Goal: Task Accomplishment & Management: Use online tool/utility

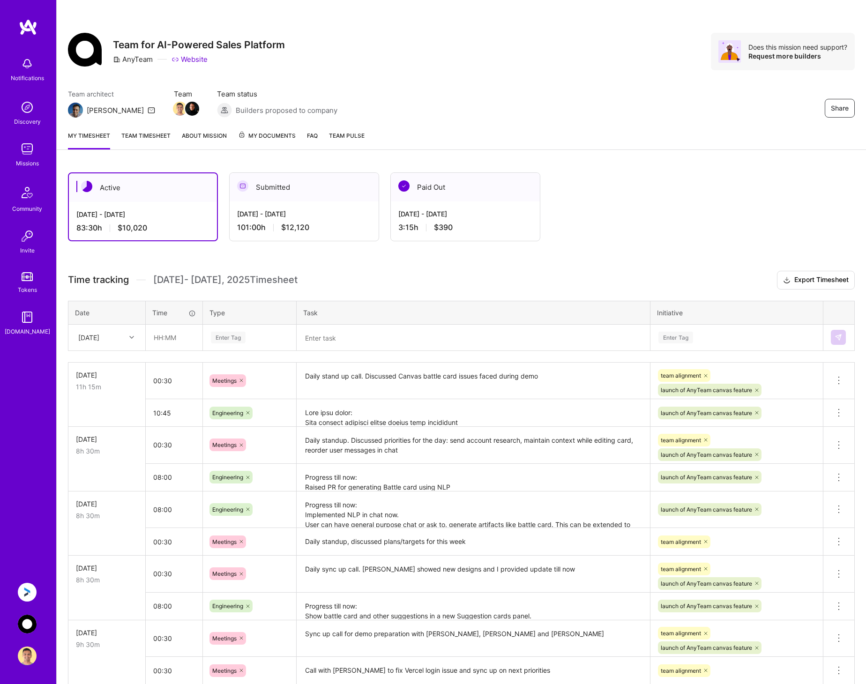
click at [26, 589] on img at bounding box center [27, 592] width 19 height 19
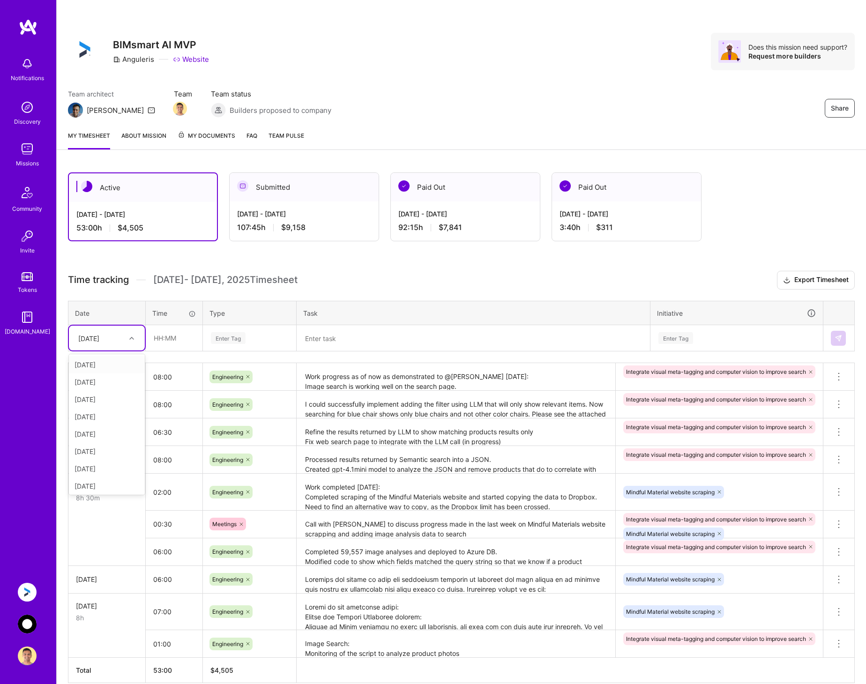
click at [126, 337] on div at bounding box center [133, 338] width 15 height 12
click at [108, 465] on div "[DATE]" at bounding box center [107, 466] width 76 height 17
click at [176, 341] on input "text" at bounding box center [174, 338] width 56 height 25
type input "00:45"
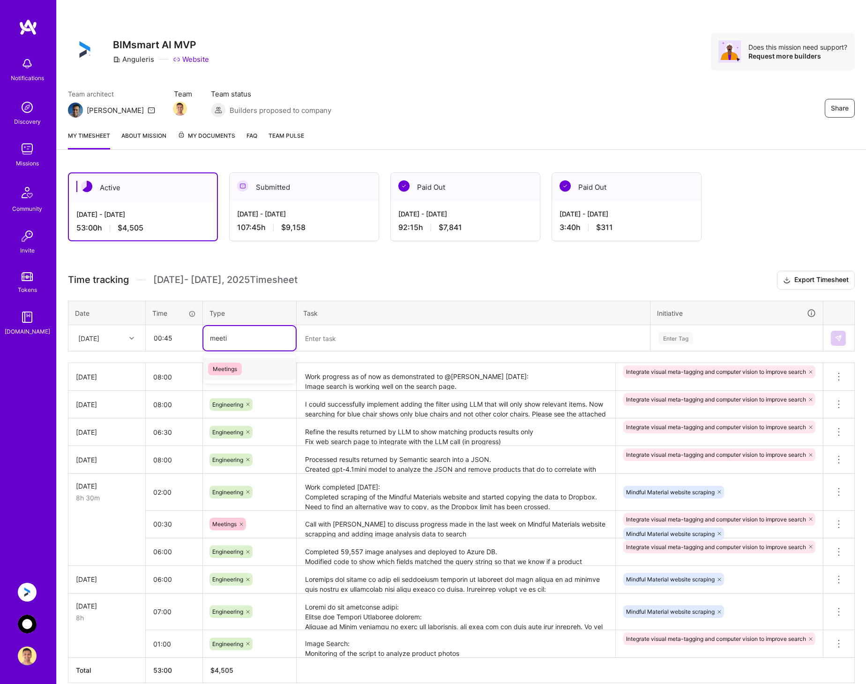
type input "meeting"
click at [232, 369] on span "Meetings" at bounding box center [225, 369] width 34 height 13
click at [319, 338] on textarea at bounding box center [473, 338] width 351 height 24
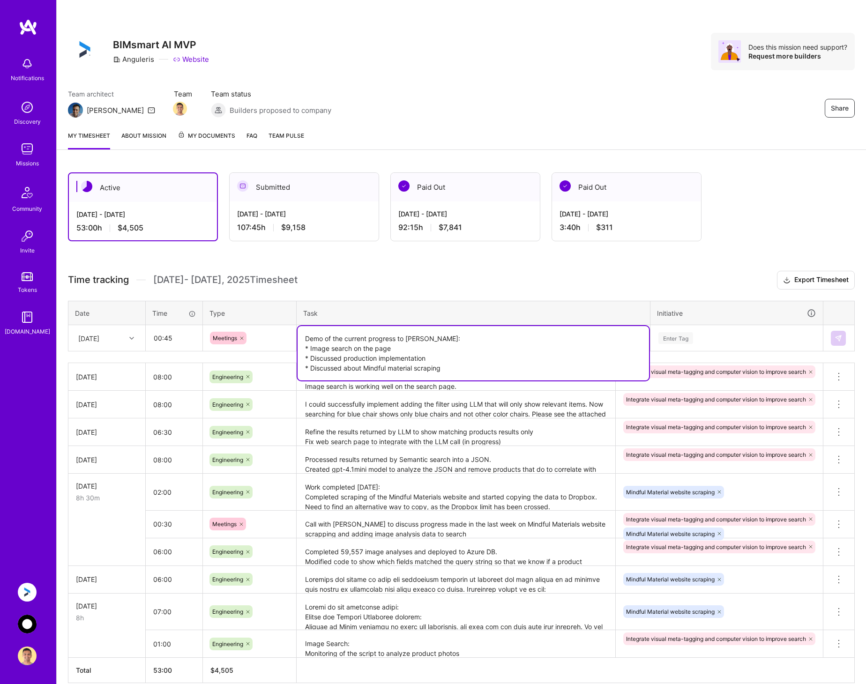
type textarea "Demo of the current progress to [PERSON_NAME]: * Image search on the page * Dis…"
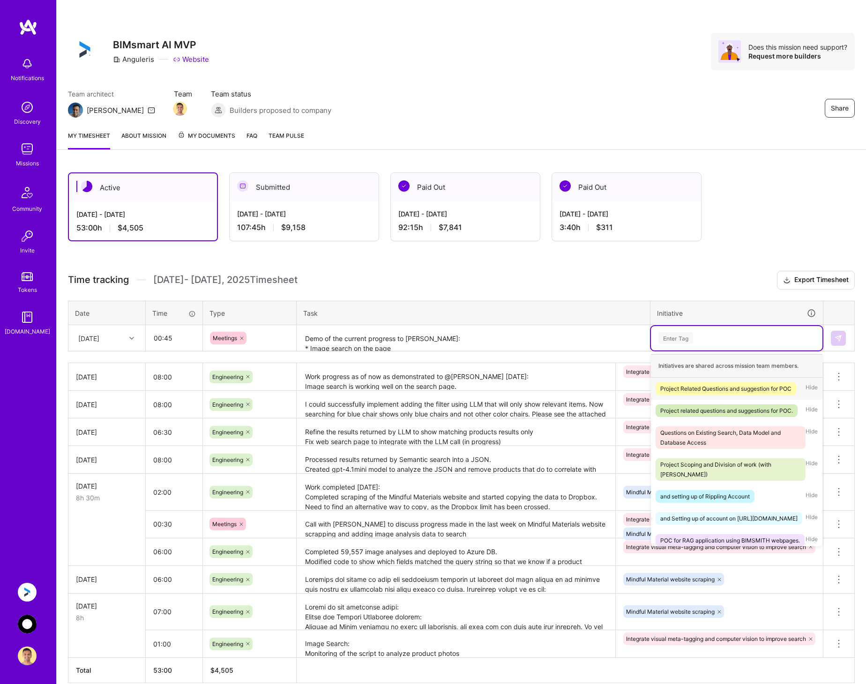
click at [719, 336] on div "Enter Tag" at bounding box center [736, 338] width 158 height 12
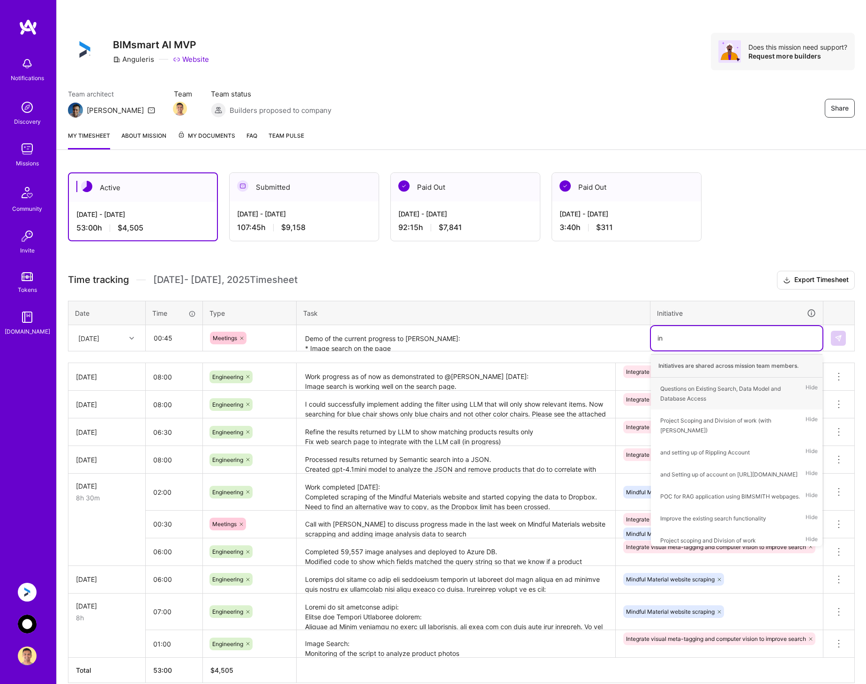
type input "int"
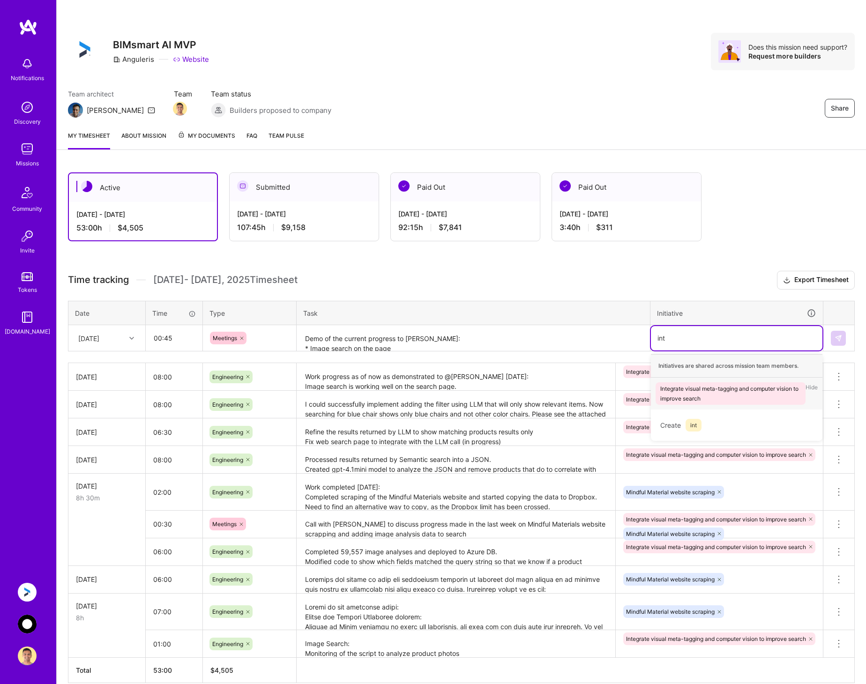
click at [709, 388] on div "Integrate visual meta-tagging and computer vision to improve search" at bounding box center [730, 394] width 141 height 20
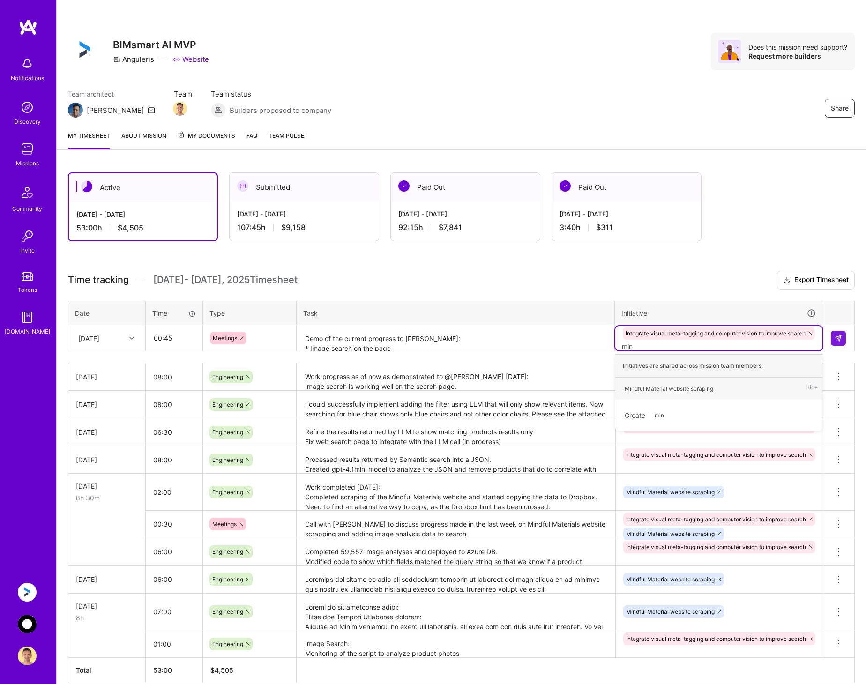
type input "mind"
click at [709, 388] on div "Mindful Material website scraping" at bounding box center [669, 389] width 89 height 10
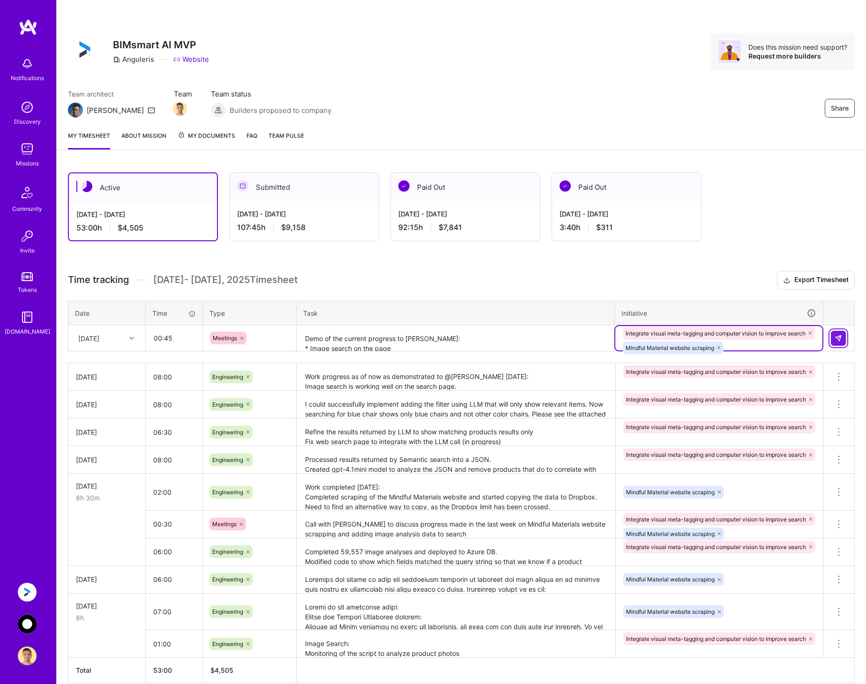
click at [838, 337] on img at bounding box center [838, 338] width 7 height 7
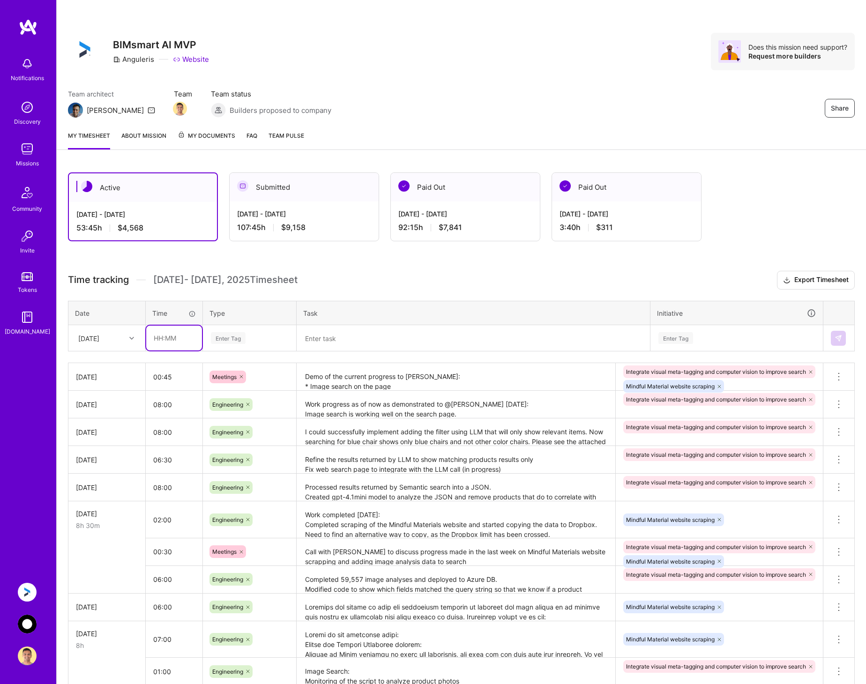
click at [167, 341] on input "text" at bounding box center [174, 338] width 56 height 25
type input "07:15"
click at [241, 335] on div "Enter Tag" at bounding box center [228, 338] width 35 height 15
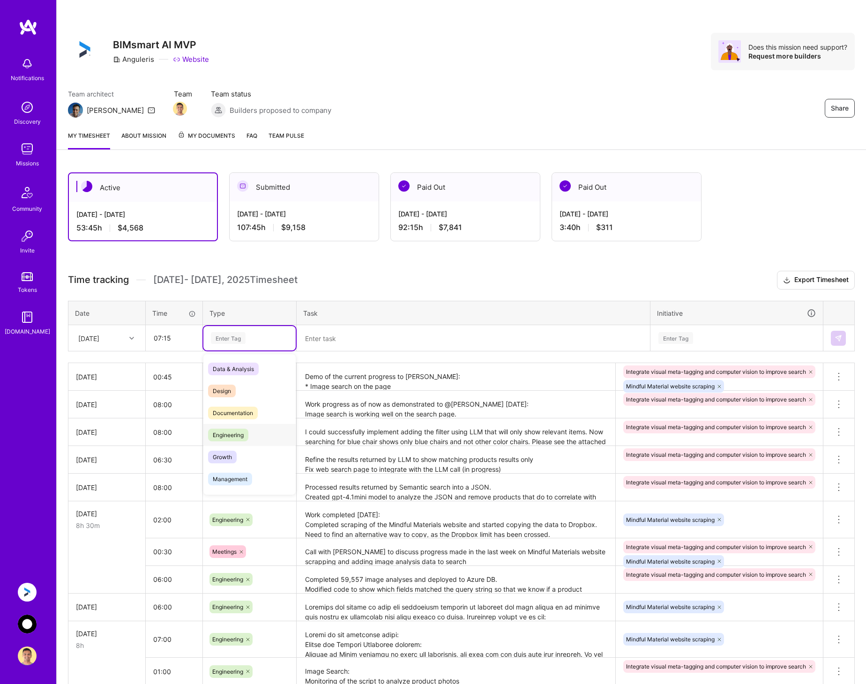
click at [224, 435] on span "Engineering" at bounding box center [228, 435] width 40 height 13
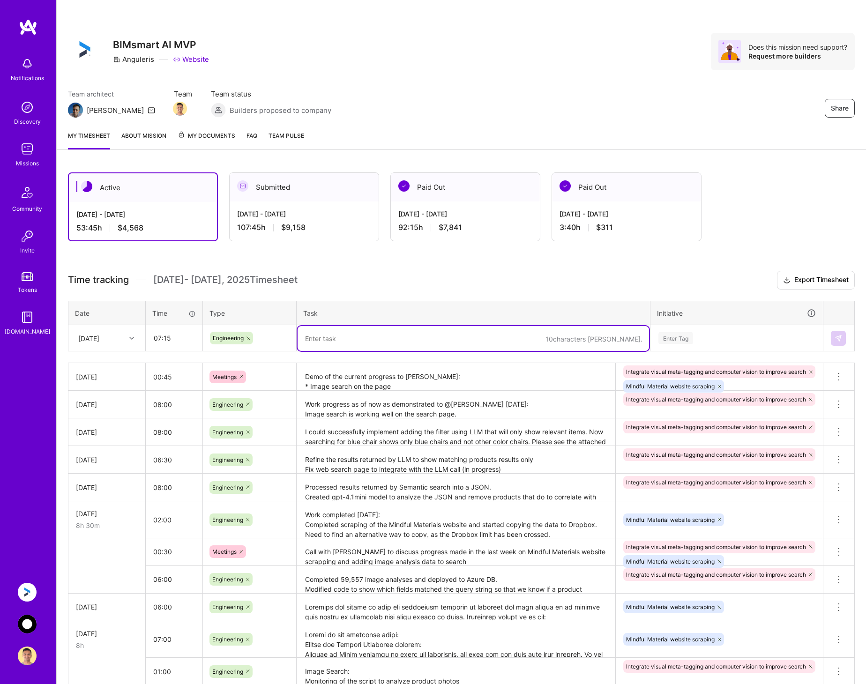
click at [318, 346] on textarea at bounding box center [473, 338] width 351 height 25
click at [417, 383] on textarea "Demo of the current progress to [PERSON_NAME]: * Image search on the page * Dis…" at bounding box center [456, 377] width 317 height 26
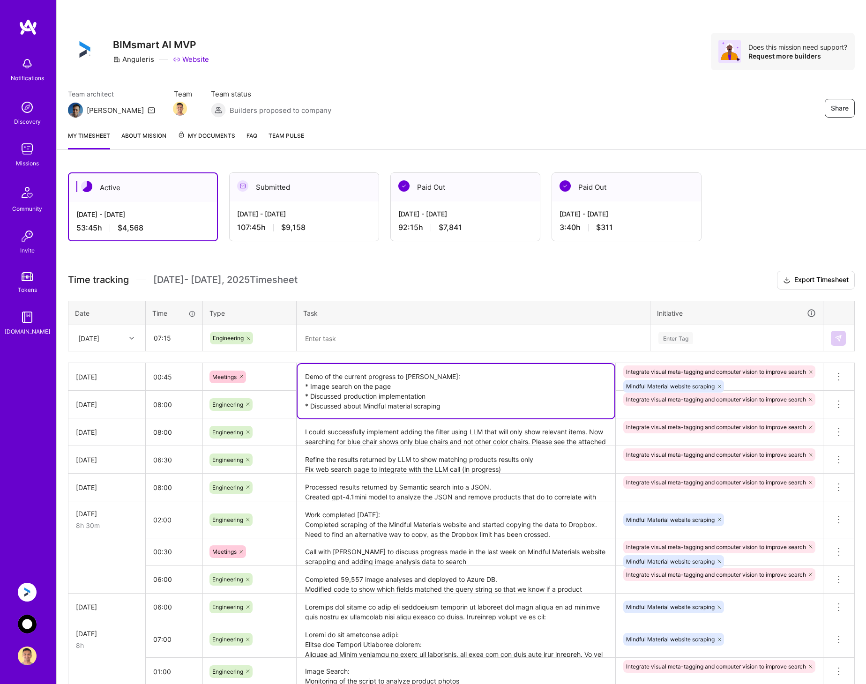
click at [476, 402] on textarea "Demo of the current progress to [PERSON_NAME]: * Image search on the page * Dis…" at bounding box center [456, 391] width 317 height 54
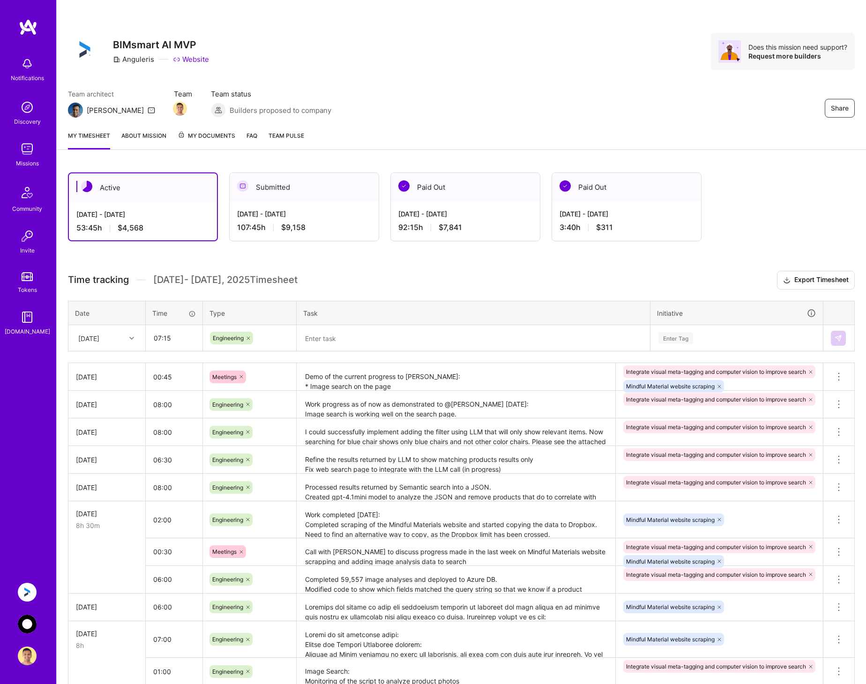
click at [488, 390] on textarea "Demo of the current progress to [PERSON_NAME]: * Image search on the page * Dis…" at bounding box center [456, 377] width 317 height 26
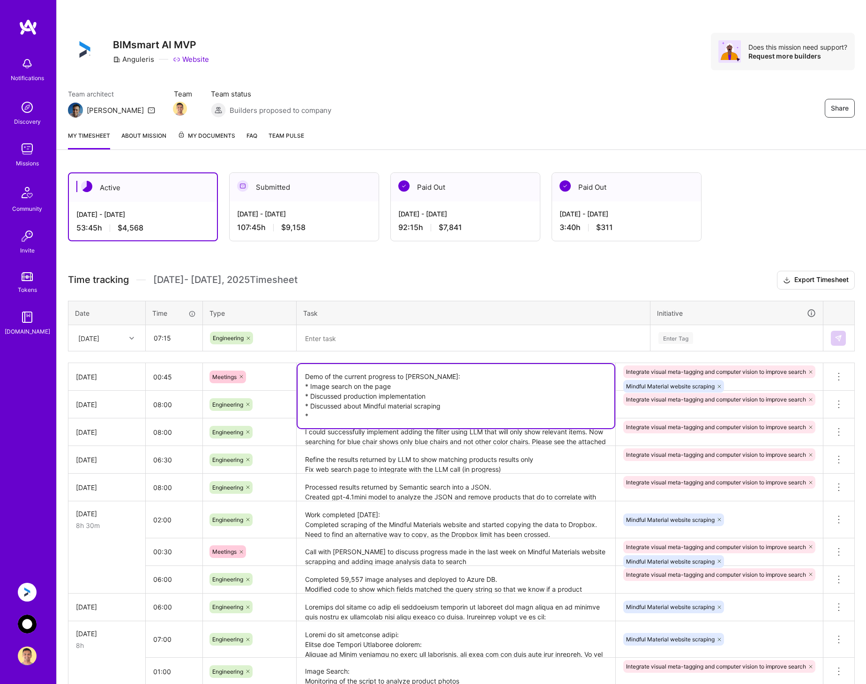
paste textarea "also discussed about implementation of NLP sidecar:"
click at [481, 410] on textarea "Demo of the current progress to [PERSON_NAME]: * Image search on the page * Dis…" at bounding box center [456, 396] width 317 height 64
click at [481, 413] on textarea "Demo of the current progress to [PERSON_NAME]: * Image search on the page * Dis…" at bounding box center [456, 396] width 317 height 64
type textarea "Demo of the current progress to [PERSON_NAME]: * Image search on the page * Dis…"
click at [527, 337] on textarea at bounding box center [473, 338] width 351 height 25
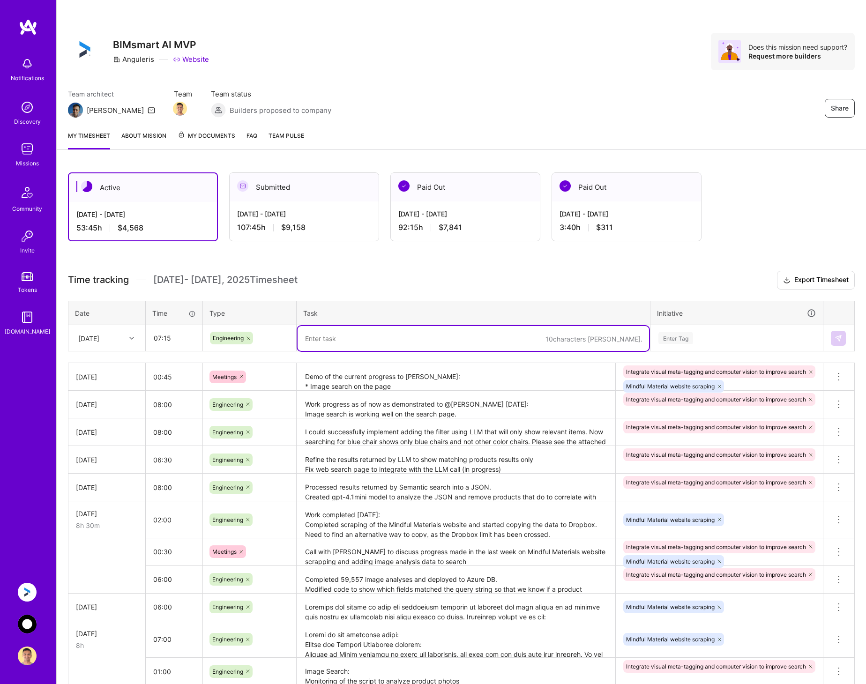
click at [349, 338] on textarea at bounding box center [473, 338] width 351 height 25
paste textarea "Mindful materials: Completed copying of Mindful material PDF files to Dropbox a…"
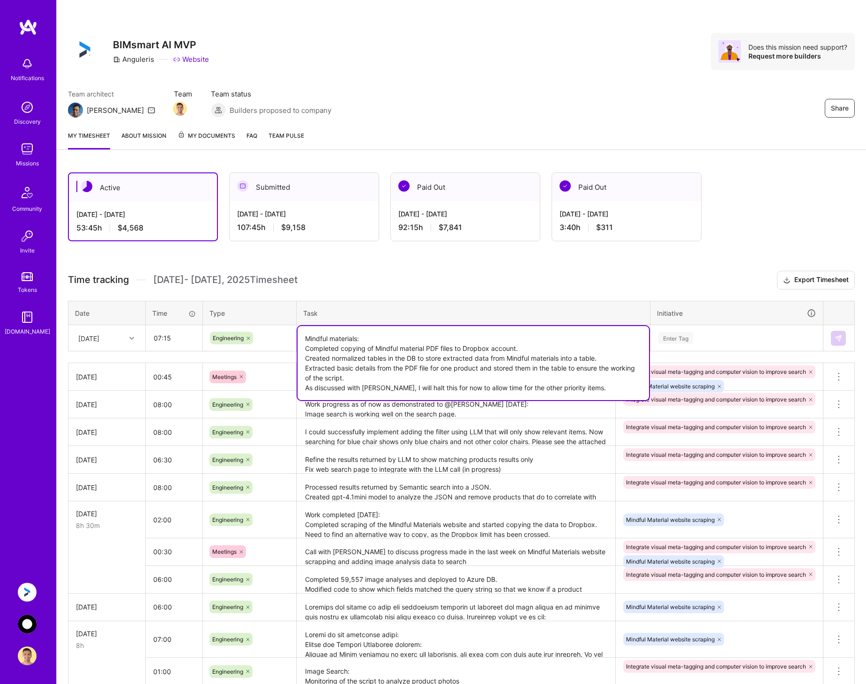
click at [535, 344] on textarea "Mindful materials: Completed copying of Mindful material PDF files to Dropbox a…" at bounding box center [473, 363] width 351 height 74
click at [600, 397] on textarea "Mindful materials: Completed copying of Mindful material PDF files to Dropbox a…" at bounding box center [473, 363] width 351 height 74
paste textarea "AI Search: Discussed the approach to deploy AI search with [PERSON_NAME] and [P…"
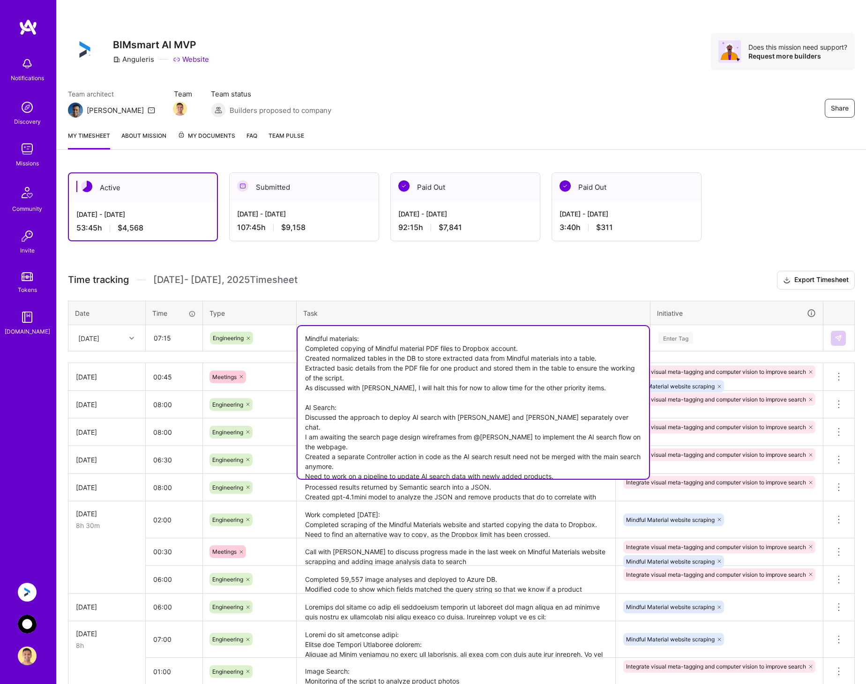
type textarea "Mindful materials: Completed copying of Mindful material PDF files to Dropbox a…"
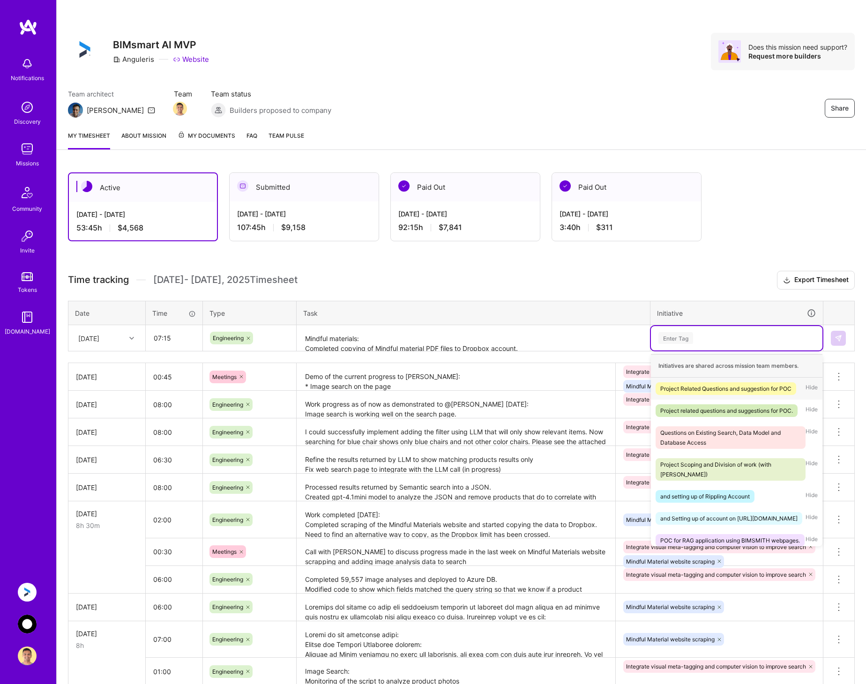
click at [715, 343] on div "Enter Tag" at bounding box center [736, 338] width 158 height 12
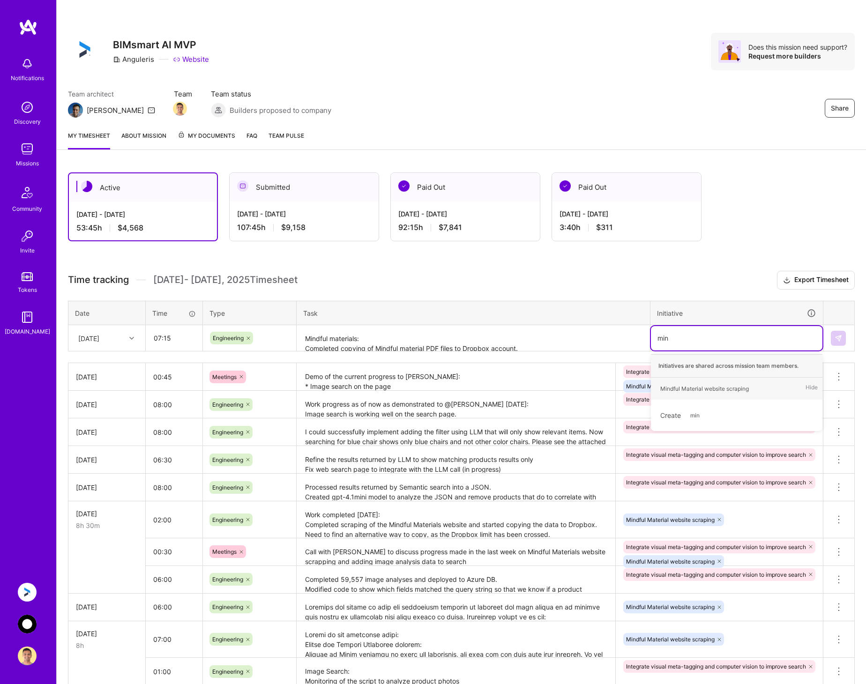
type input "mind"
click at [699, 388] on div "Mindful Material website scraping" at bounding box center [704, 389] width 89 height 10
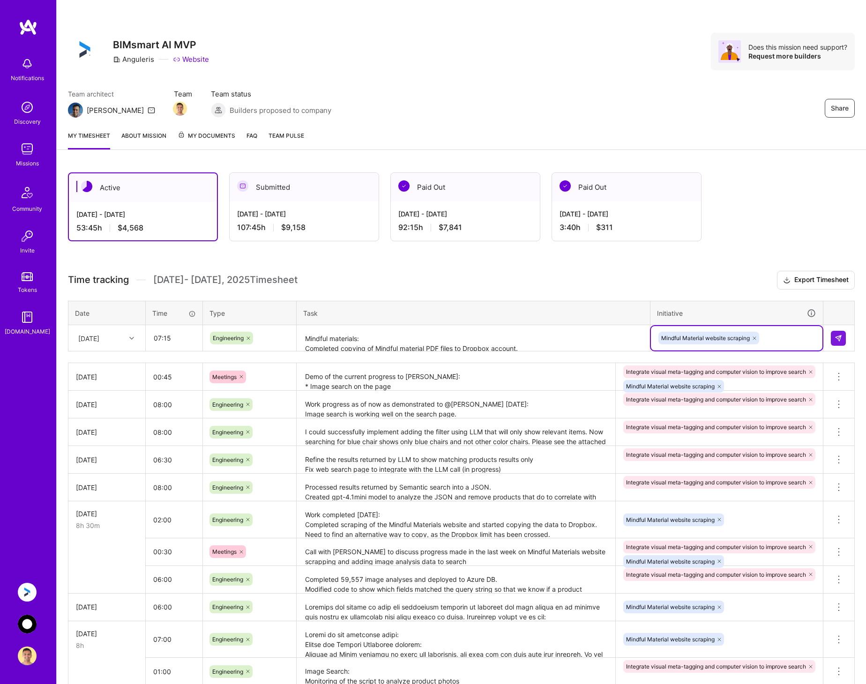
click at [576, 340] on textarea "Mindful materials: Completed copying of Mindful material PDF files to Dropbox a…" at bounding box center [473, 338] width 351 height 25
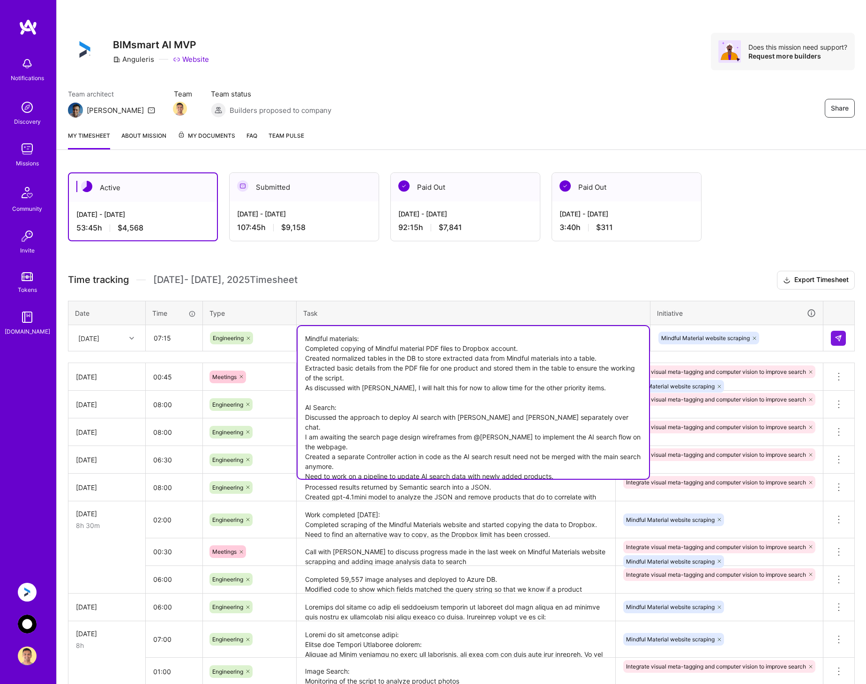
click at [388, 404] on textarea "Mindful materials: Completed copying of Mindful material PDF files to Dropbox a…" at bounding box center [473, 402] width 351 height 153
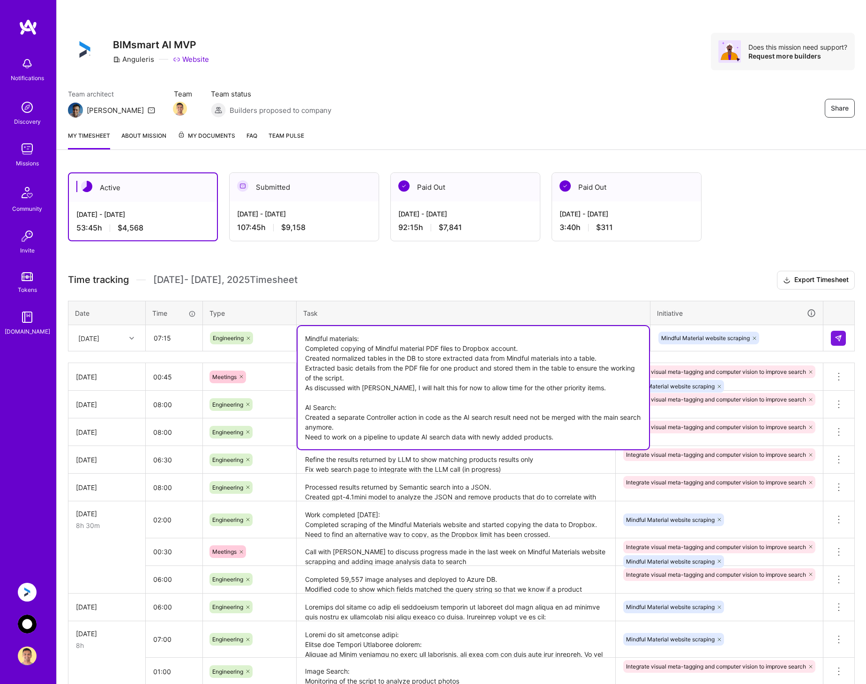
type textarea "Mindful materials: Completed copying of Mindful material PDF files to Dropbox a…"
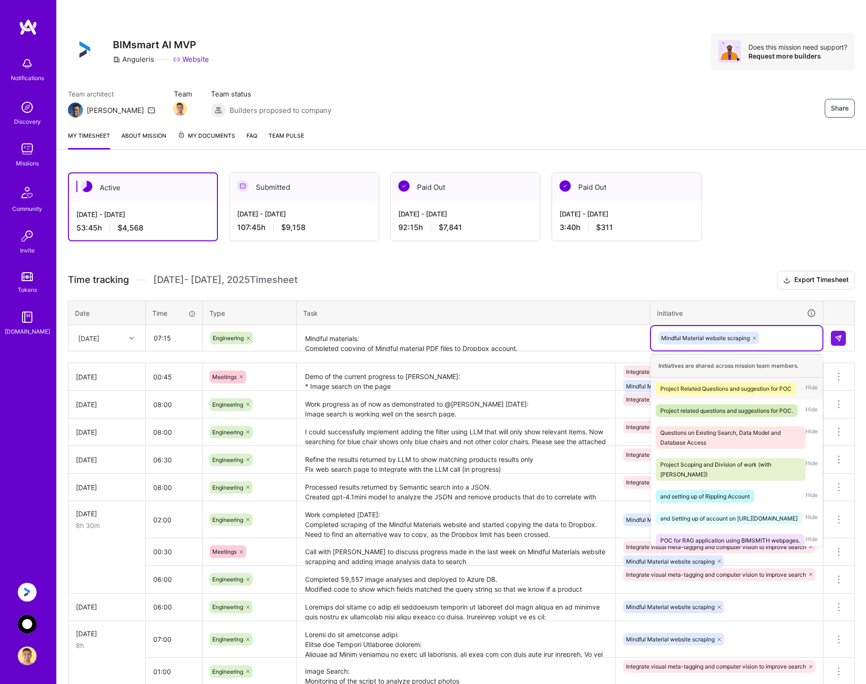
click at [788, 338] on div "Mindful Material website scraping" at bounding box center [736, 338] width 158 height 15
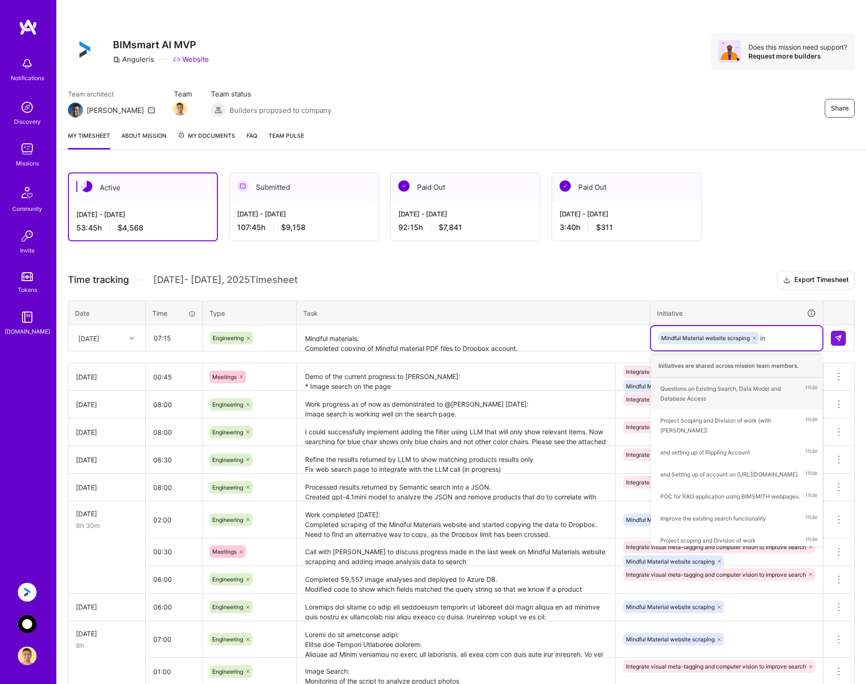
type input "int"
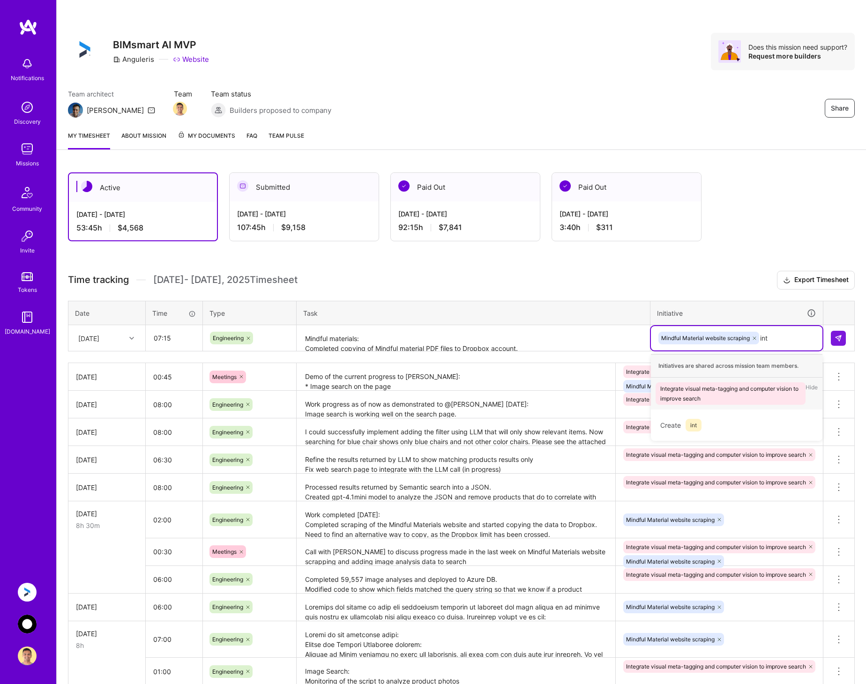
click at [749, 399] on div "Integrate visual meta-tagging and computer vision to improve search" at bounding box center [730, 394] width 141 height 20
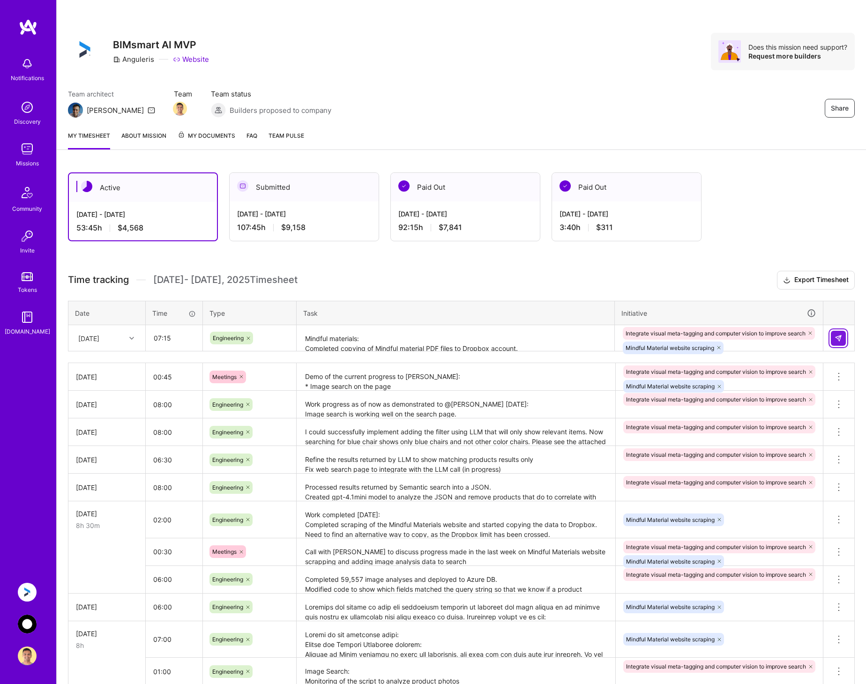
click at [835, 333] on button at bounding box center [838, 338] width 15 height 15
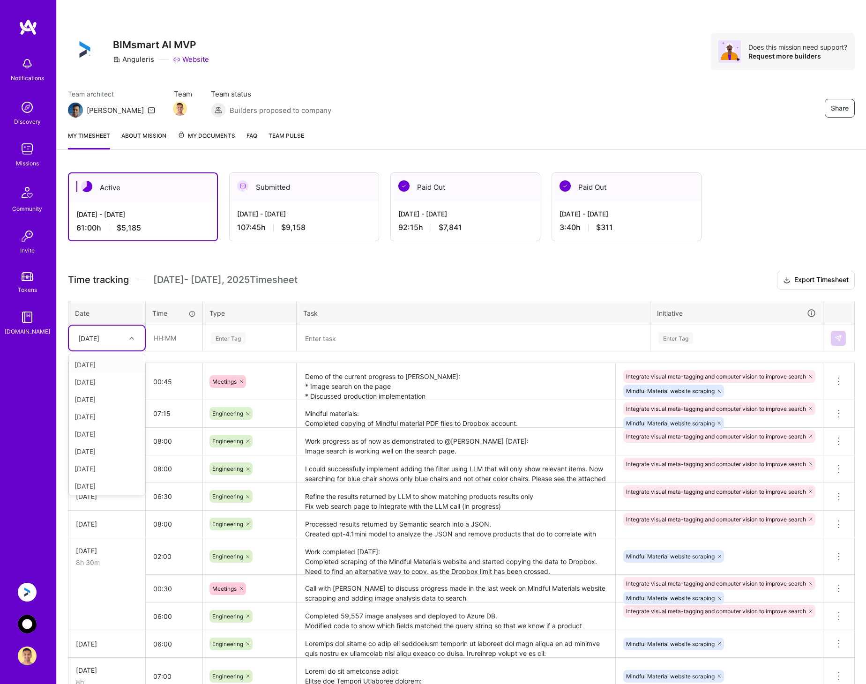
click at [124, 334] on div "[DATE]" at bounding box center [100, 337] width 52 height 15
click at [110, 467] on div "[DATE]" at bounding box center [107, 466] width 76 height 17
click at [186, 341] on input "text" at bounding box center [174, 338] width 56 height 25
type input "08:00"
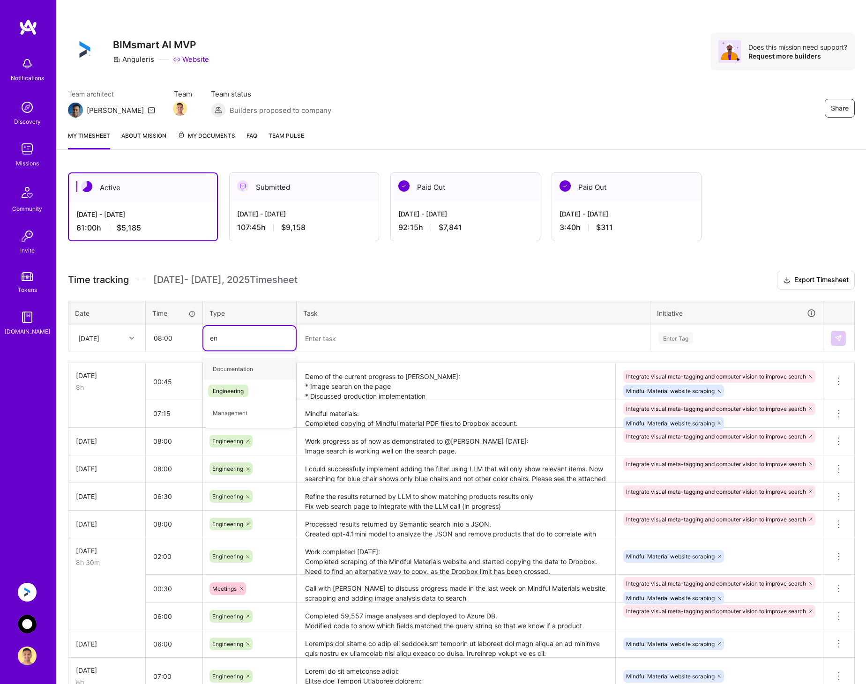
type input "eng"
click at [225, 369] on span "Engineering" at bounding box center [228, 369] width 40 height 13
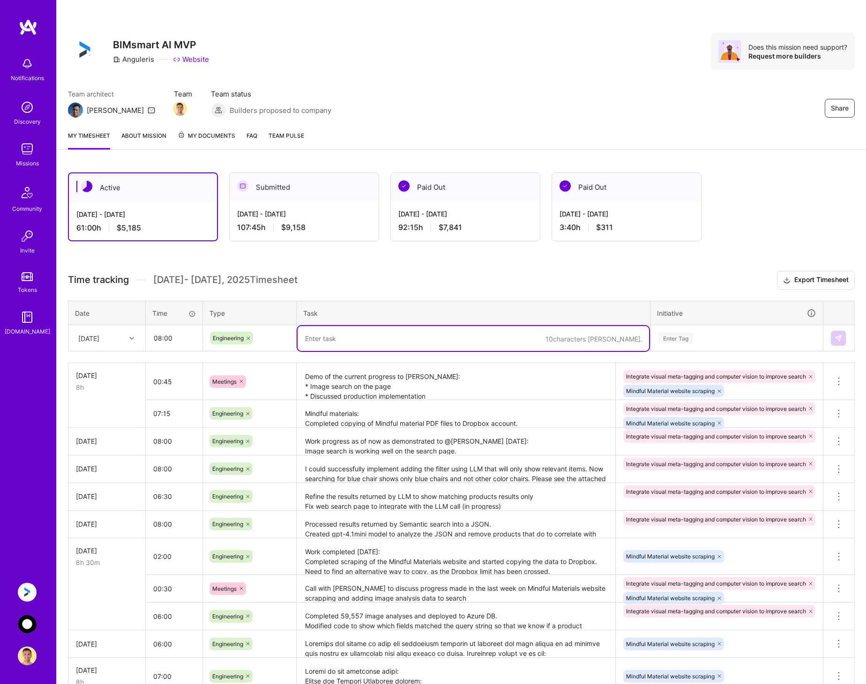
click at [345, 345] on textarea at bounding box center [473, 338] width 351 height 25
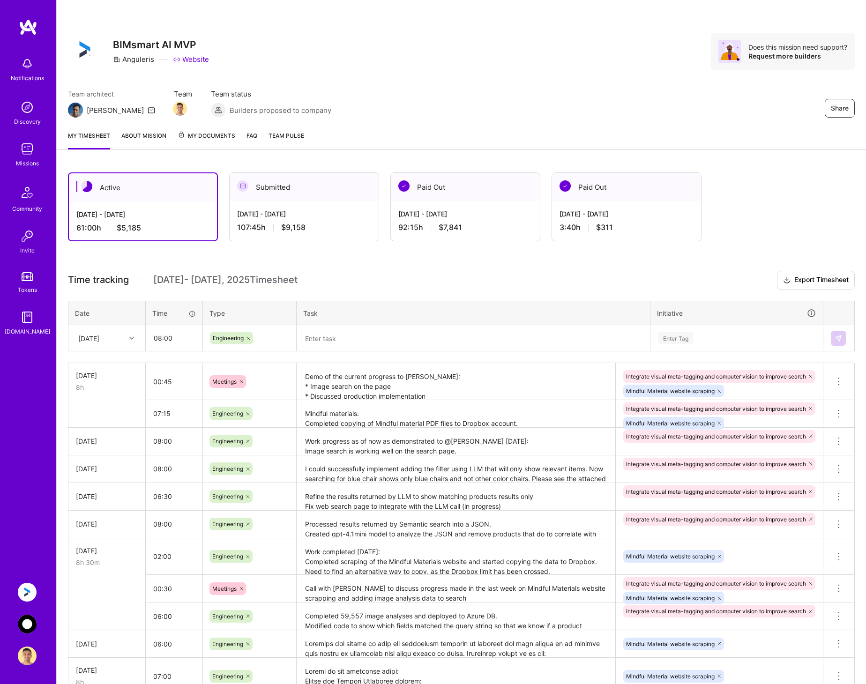
click at [374, 342] on textarea at bounding box center [473, 338] width 351 height 25
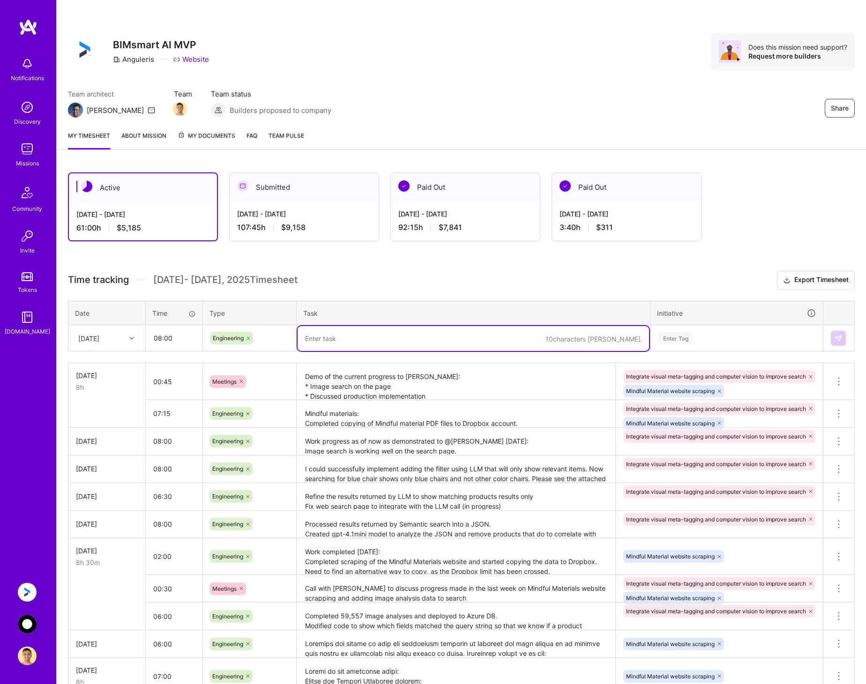
paste textarea "AI Search: Discussed the approach to deploy AI search with [PERSON_NAME] and [P…"
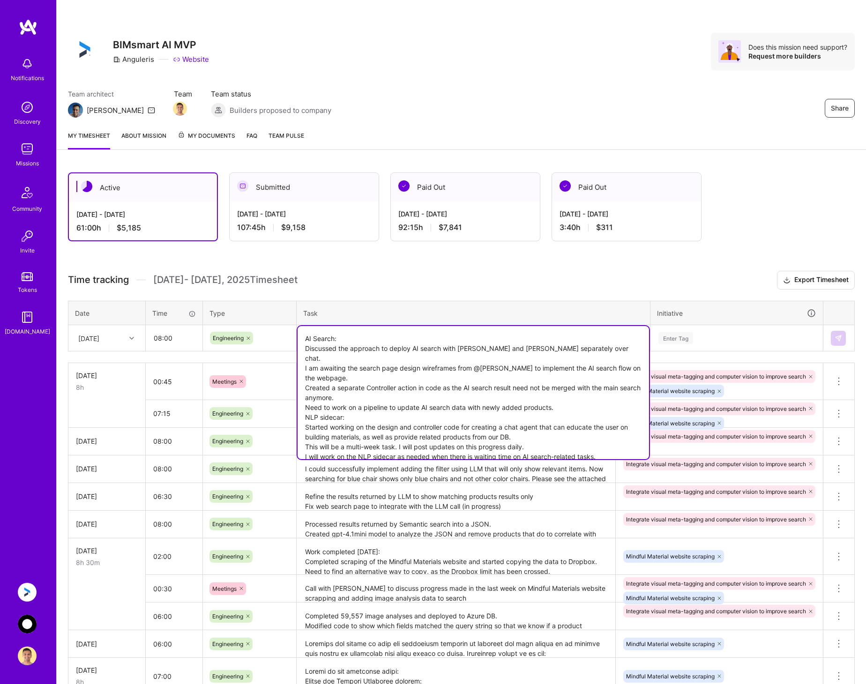
click at [339, 342] on textarea "AI Search: Discussed the approach to deploy AI search with [PERSON_NAME] and [P…" at bounding box center [473, 392] width 351 height 133
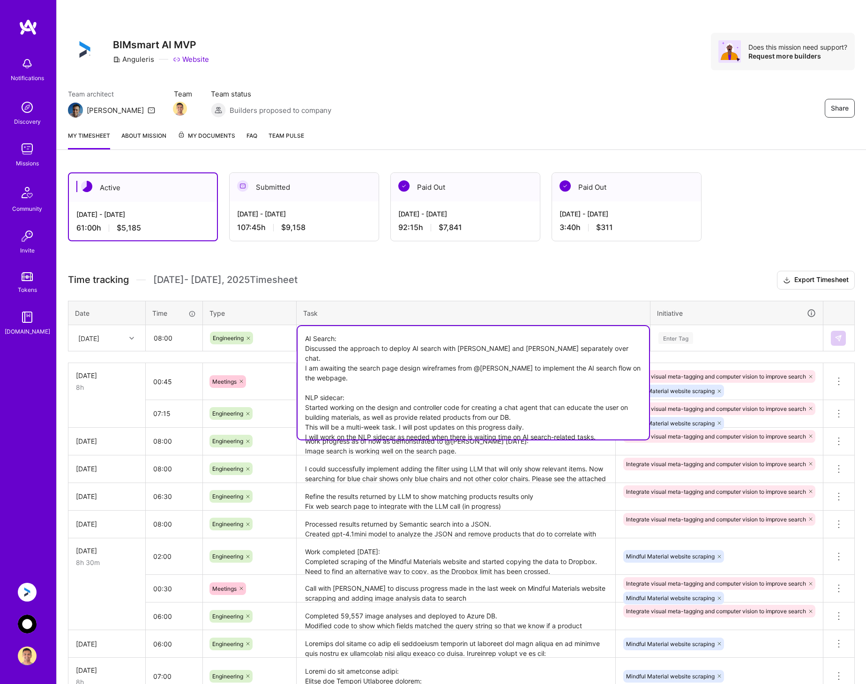
click at [538, 408] on textarea "AI Search: Discussed the approach to deploy AI search with [PERSON_NAME] and [P…" at bounding box center [473, 382] width 351 height 113
type textarea "AI Search: Discussed the approach to deploy AI search with [PERSON_NAME] and [P…"
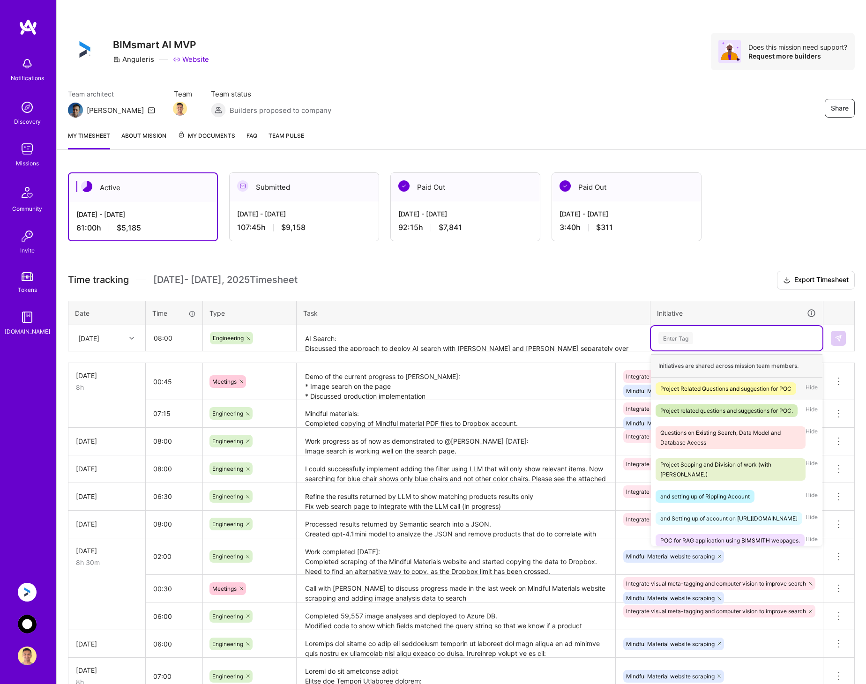
click at [731, 337] on div "Enter Tag" at bounding box center [736, 338] width 158 height 12
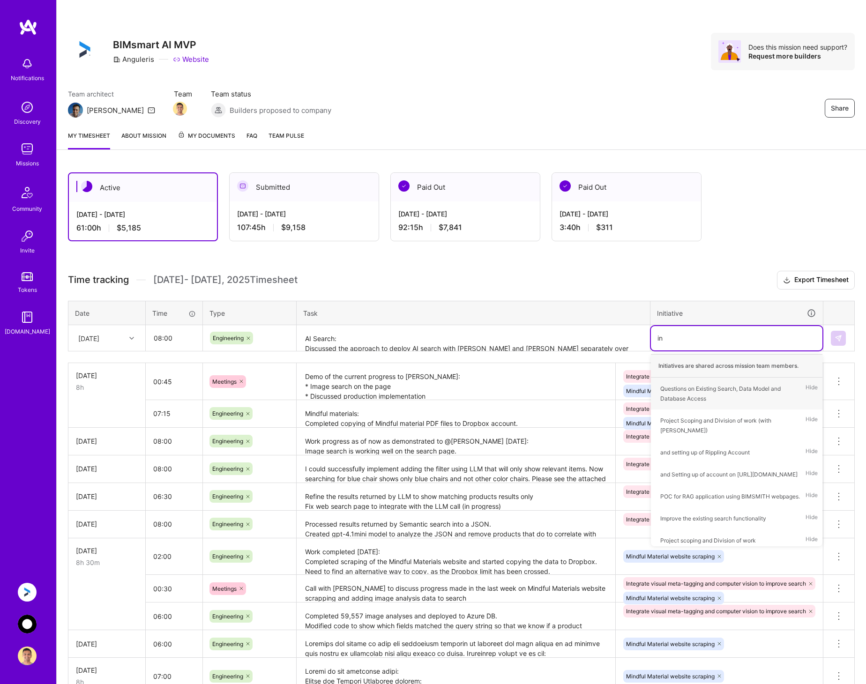
type input "int"
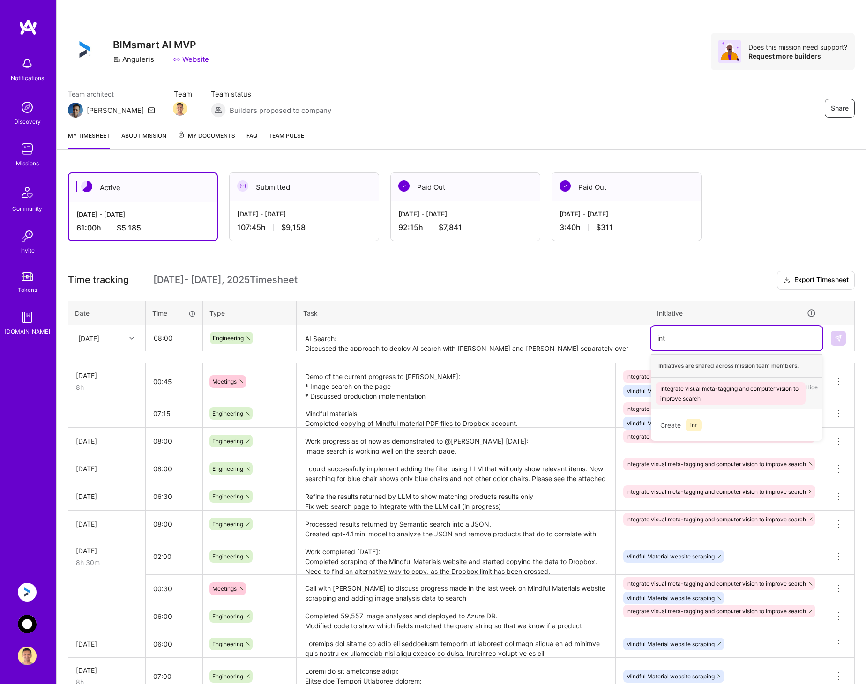
click at [710, 390] on div "Integrate visual meta-tagging and computer vision to improve search" at bounding box center [730, 394] width 141 height 20
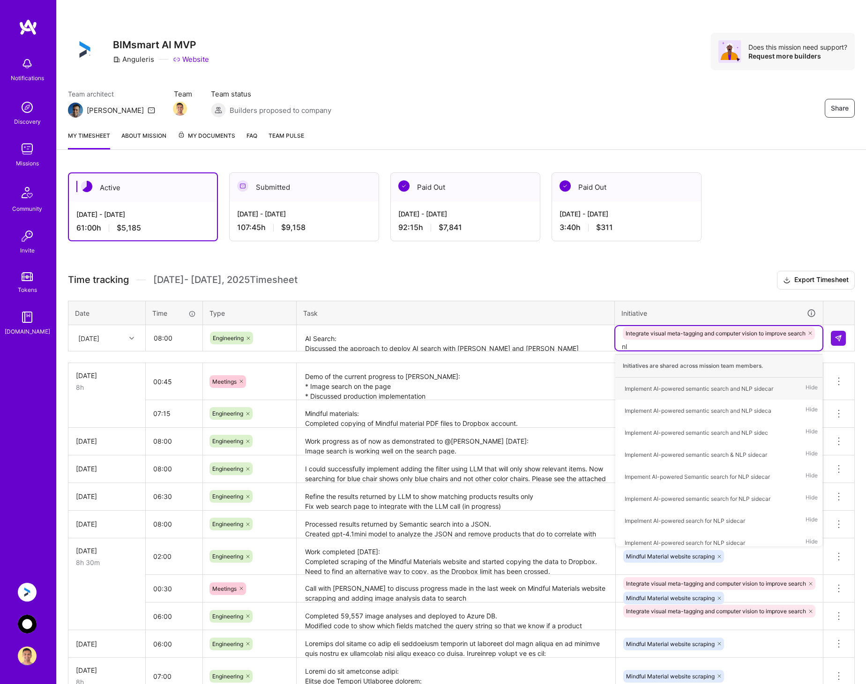
type input "nlp"
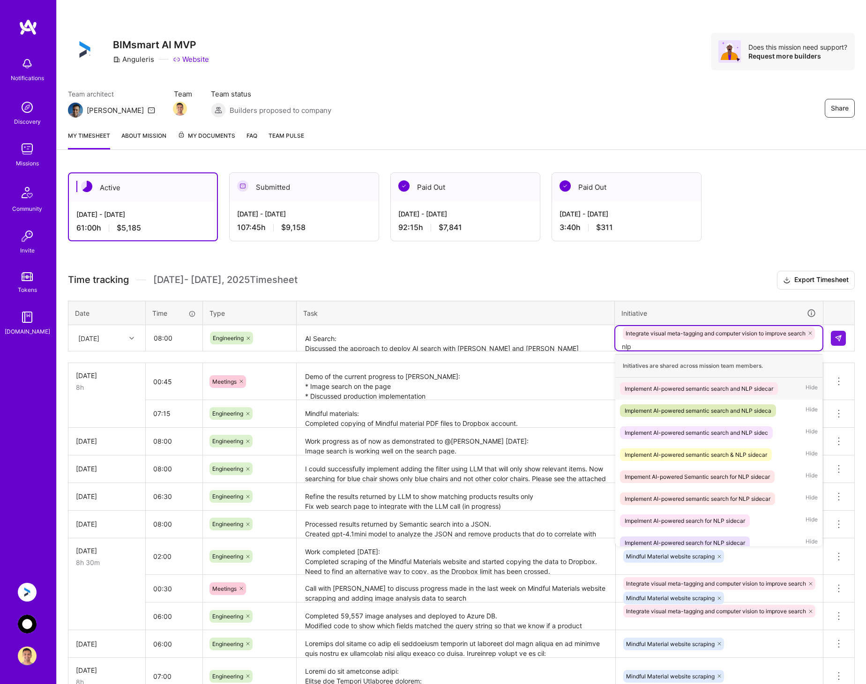
click at [692, 386] on div "Implement AI-powered semantic search and NLP sidecar" at bounding box center [699, 389] width 149 height 10
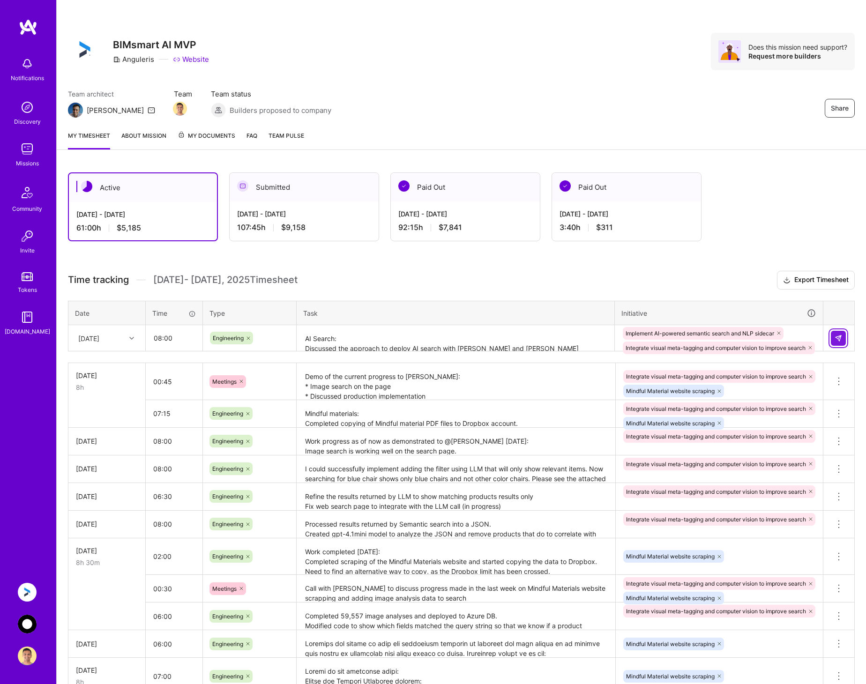
click at [838, 335] on img at bounding box center [838, 338] width 7 height 7
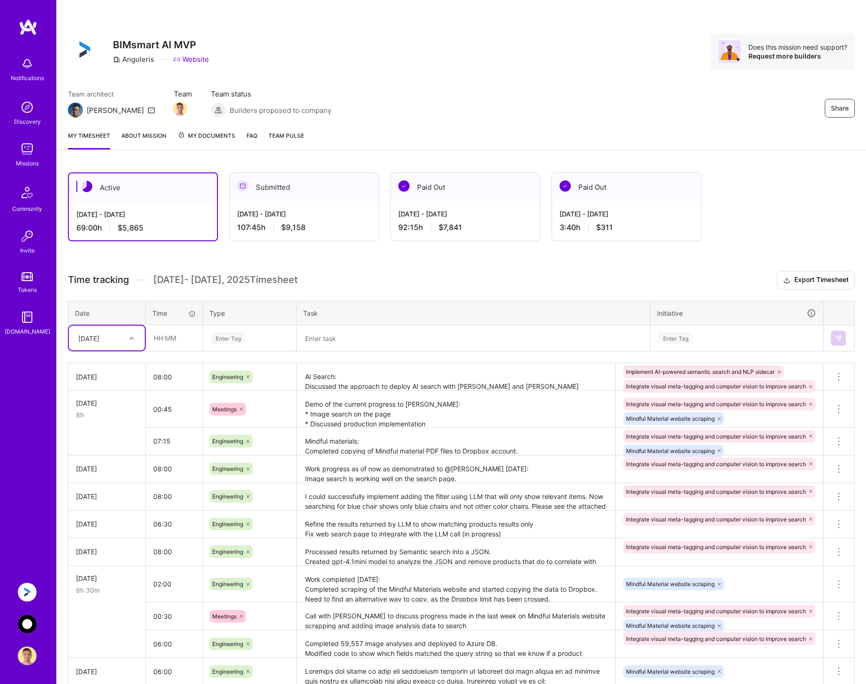
click at [327, 214] on div "[DATE] - [DATE]" at bounding box center [304, 214] width 134 height 10
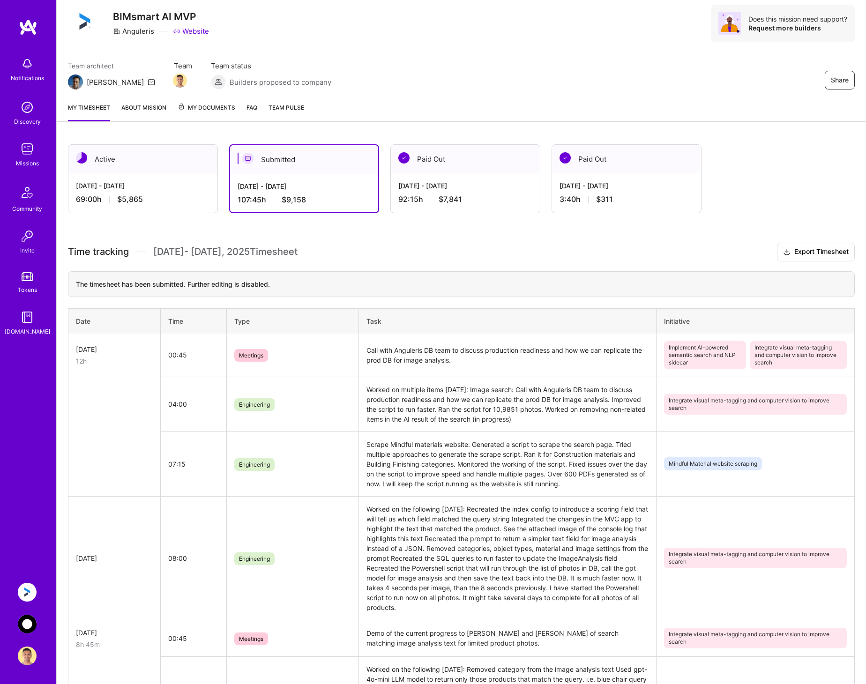
scroll to position [0, 0]
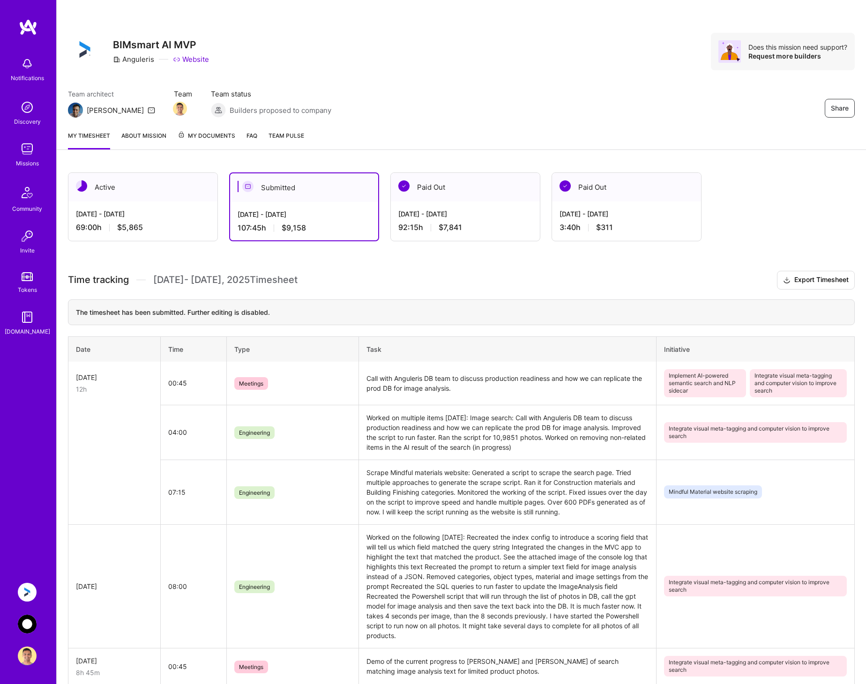
click at [22, 623] on img at bounding box center [27, 624] width 19 height 19
